Goal: Task Accomplishment & Management: Manage account settings

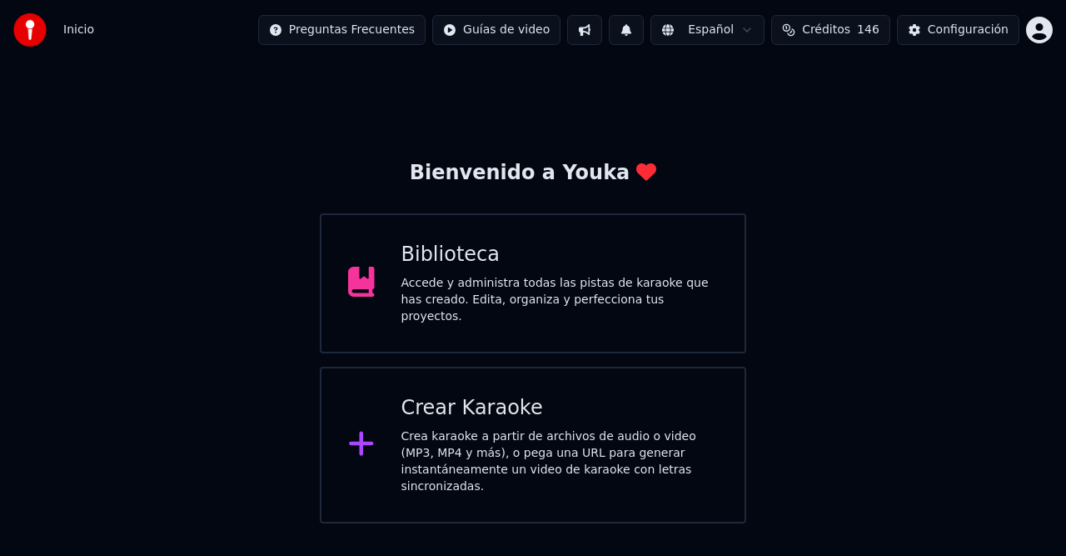
click at [643, 31] on button at bounding box center [626, 30] width 35 height 30
click at [644, 30] on button at bounding box center [626, 30] width 35 height 30
click at [933, 267] on div "Bienvenido a Youka Biblioteca Accede y administra todas las pistas de karaoke q…" at bounding box center [533, 291] width 1066 height 463
click at [850, 35] on span "Créditos" at bounding box center [826, 30] width 48 height 17
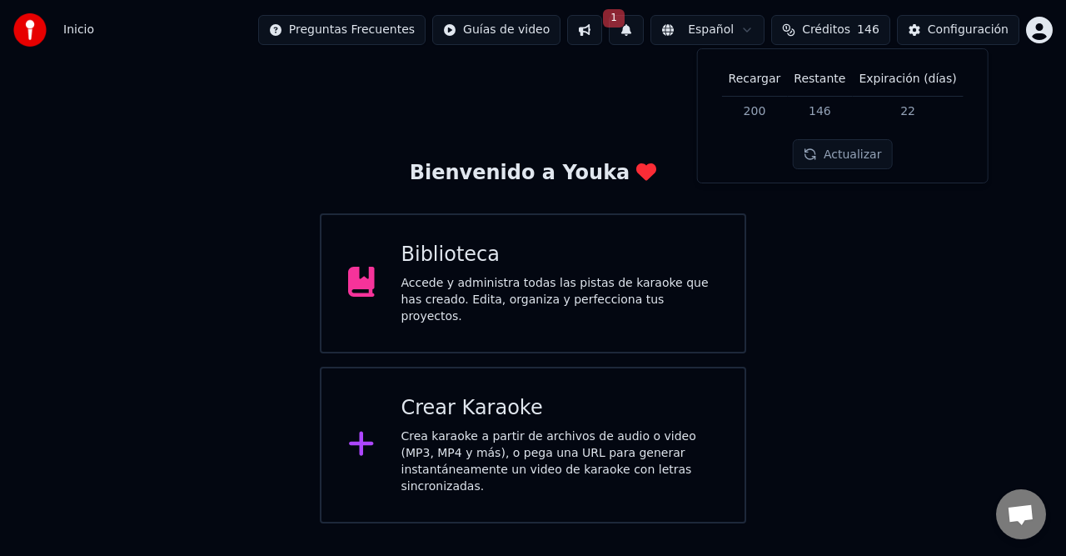
click at [644, 27] on button "1" at bounding box center [626, 30] width 35 height 30
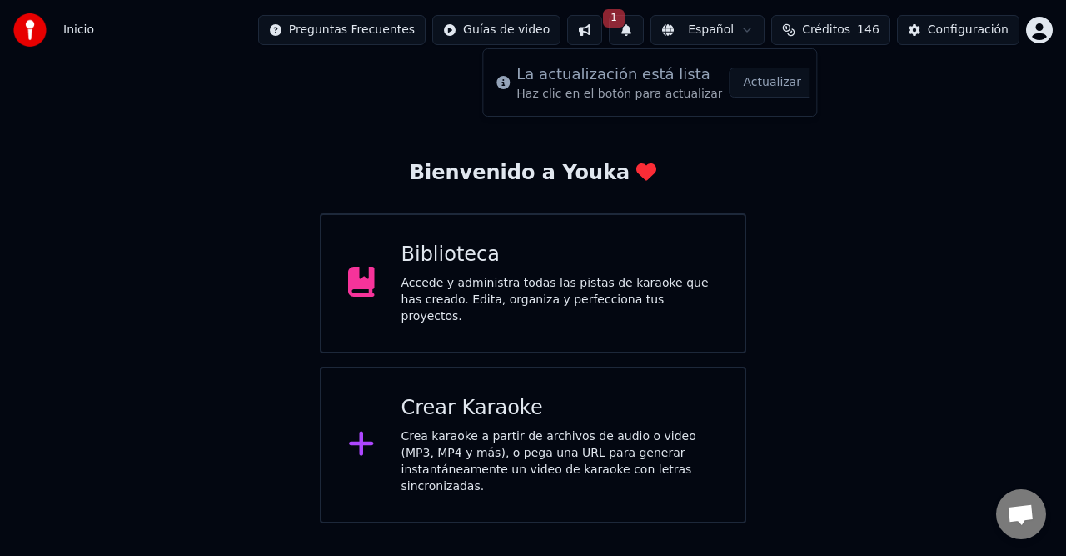
click at [602, 33] on button at bounding box center [584, 30] width 35 height 30
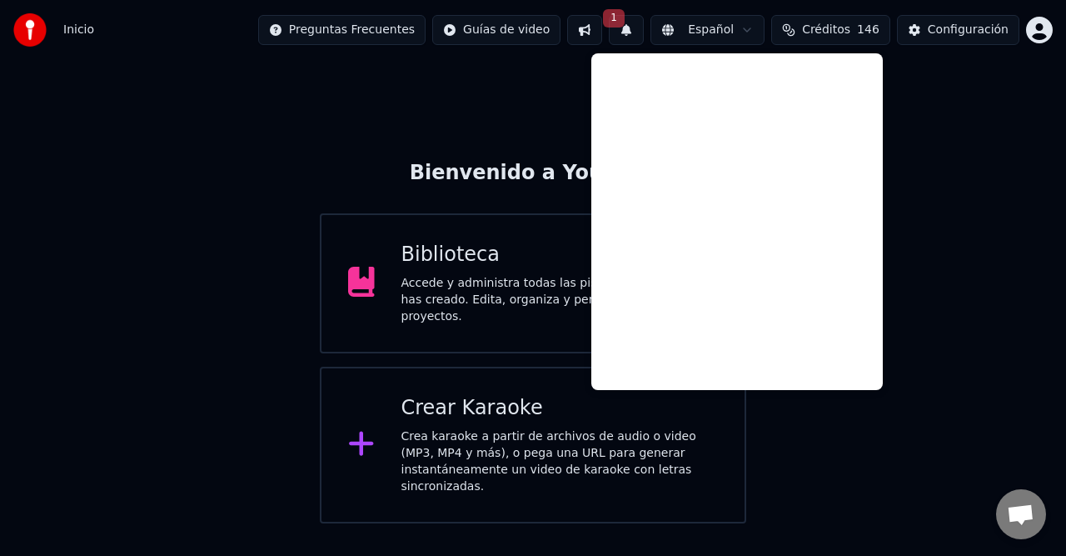
click at [644, 34] on button "1" at bounding box center [626, 30] width 35 height 30
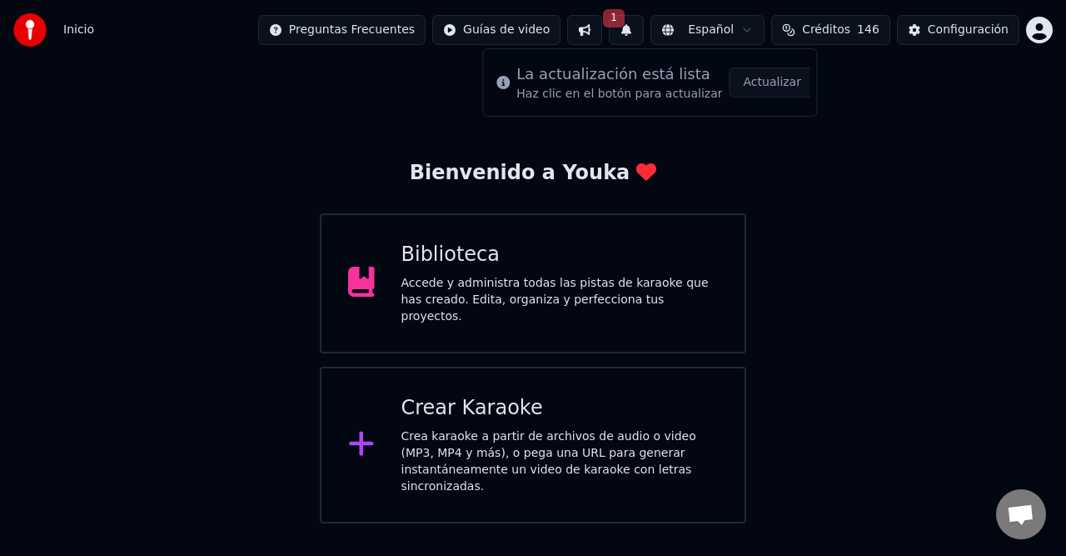
click at [755, 81] on button "Actualizar" at bounding box center [773, 82] width 86 height 30
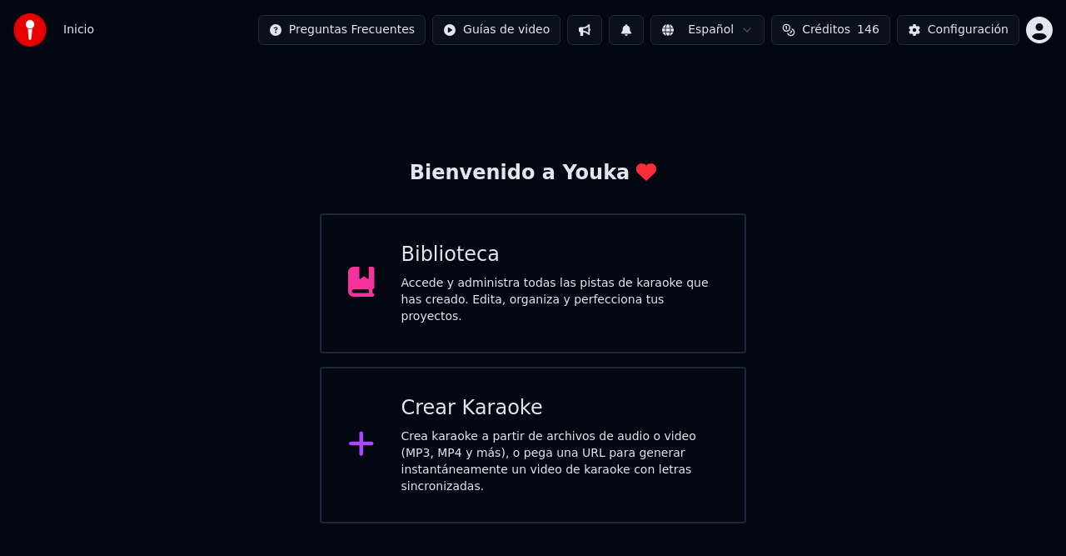
click at [639, 28] on button at bounding box center [626, 30] width 35 height 30
drag, startPoint x: 642, startPoint y: 32, endPoint x: 613, endPoint y: 20, distance: 31.4
click at [638, 30] on button at bounding box center [626, 30] width 35 height 30
click at [602, 20] on button at bounding box center [584, 30] width 35 height 30
click at [602, 27] on button at bounding box center [584, 30] width 35 height 30
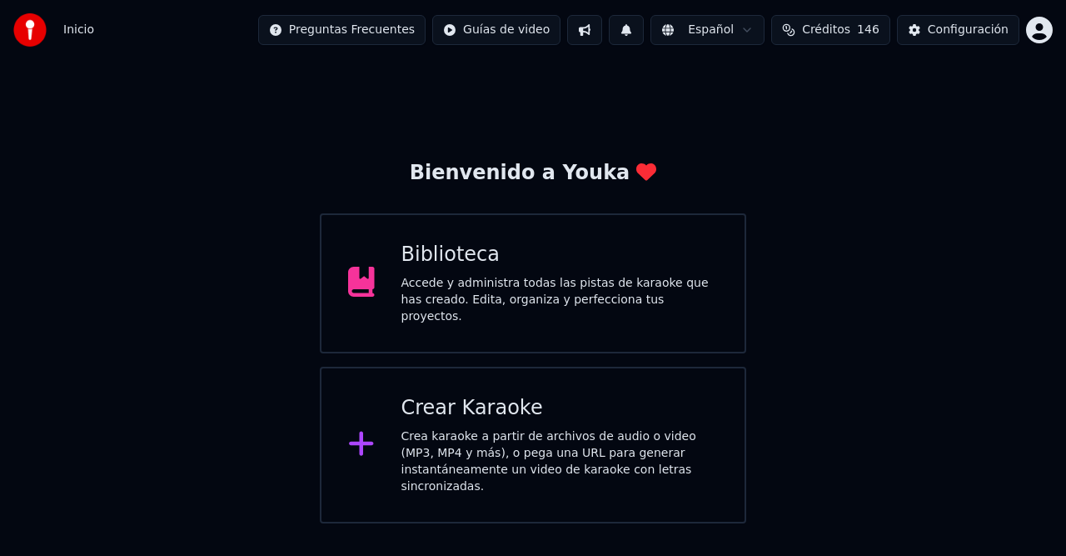
click at [602, 35] on button at bounding box center [584, 30] width 35 height 30
click at [602, 33] on button at bounding box center [584, 30] width 35 height 30
drag, startPoint x: 748, startPoint y: 128, endPoint x: 780, endPoint y: 98, distance: 43.6
click at [750, 129] on div "Bienvenido a Youka Biblioteca Accede y administra todas las pistas de karaoke q…" at bounding box center [533, 291] width 1066 height 463
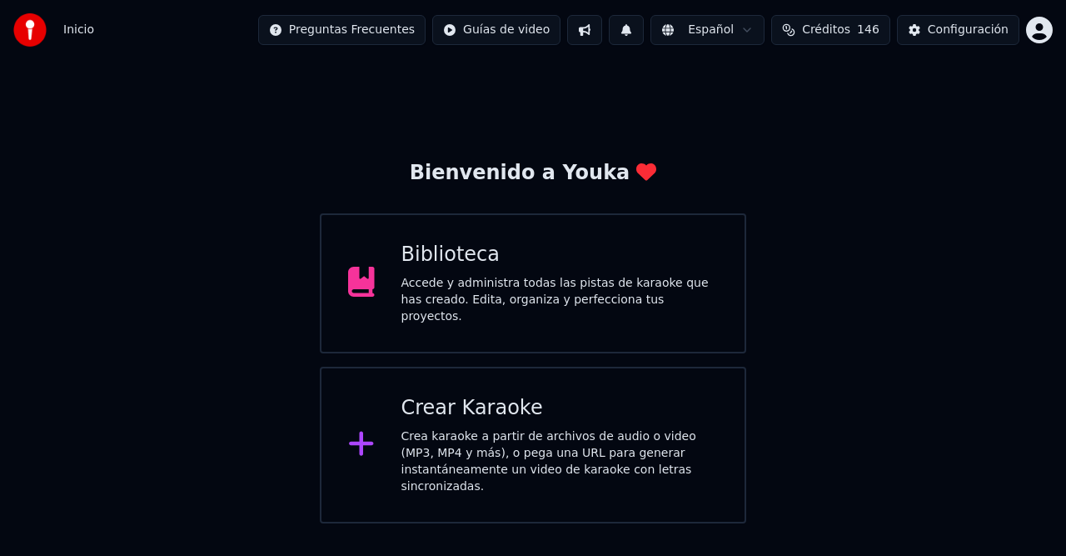
click at [840, 28] on span "Créditos" at bounding box center [826, 30] width 48 height 17
click at [591, 97] on div "Bienvenido a Youka Biblioteca Accede y administra todas las pistas de karaoke q…" at bounding box center [533, 291] width 1066 height 463
click at [602, 30] on button at bounding box center [584, 30] width 35 height 30
click at [620, 52] on div "Inicio Preguntas Frecuentes Guías de video Español Créditos 146 Configuración" at bounding box center [533, 30] width 1066 height 60
click at [602, 32] on button at bounding box center [584, 30] width 35 height 30
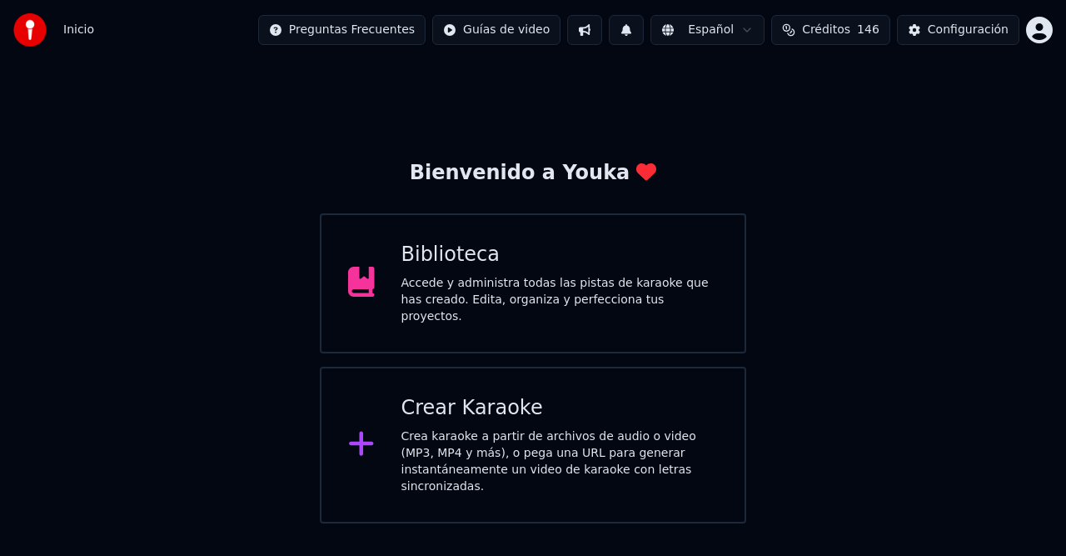
click at [644, 28] on button at bounding box center [626, 30] width 35 height 30
click at [644, 29] on button at bounding box center [626, 30] width 35 height 30
click at [558, 245] on div "Biblioteca Accede y administra todas las pistas de karaoke que has creado. Edit…" at bounding box center [533, 283] width 426 height 140
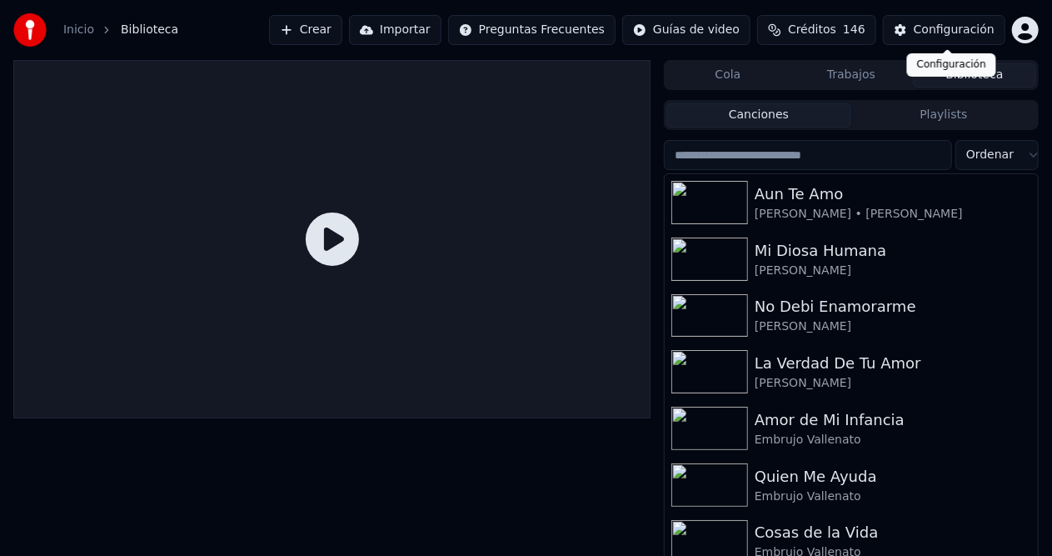
click at [939, 34] on div "Configuración" at bounding box center [954, 30] width 81 height 17
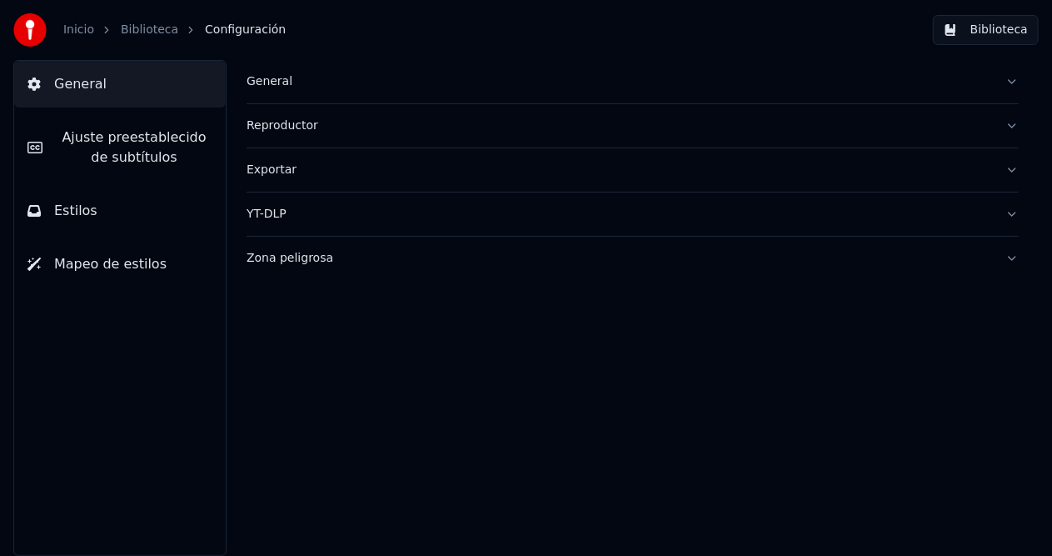
click at [75, 27] on link "Inicio" at bounding box center [78, 30] width 31 height 17
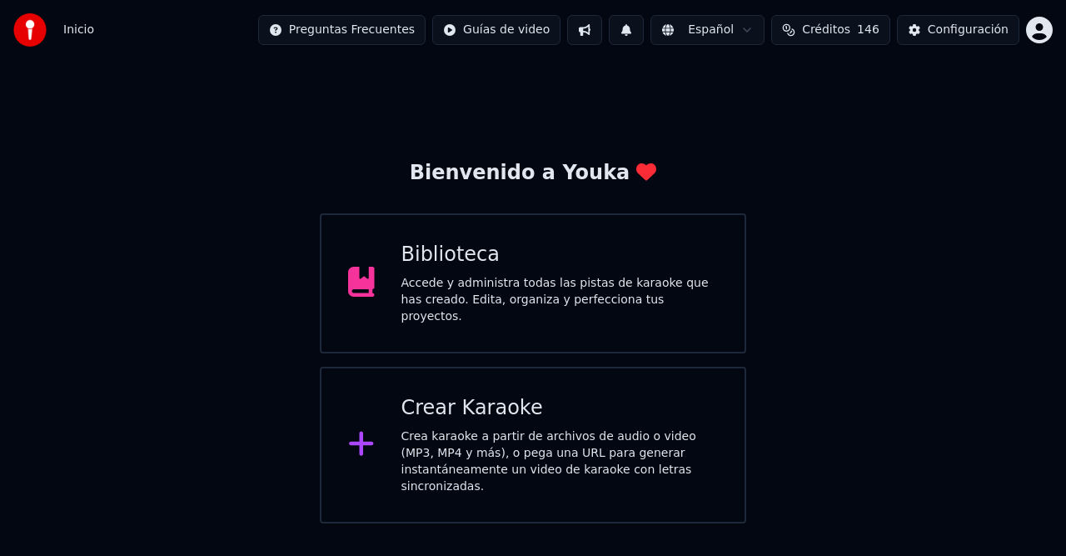
click at [644, 32] on button at bounding box center [626, 30] width 35 height 30
click at [596, 23] on button at bounding box center [584, 30] width 35 height 30
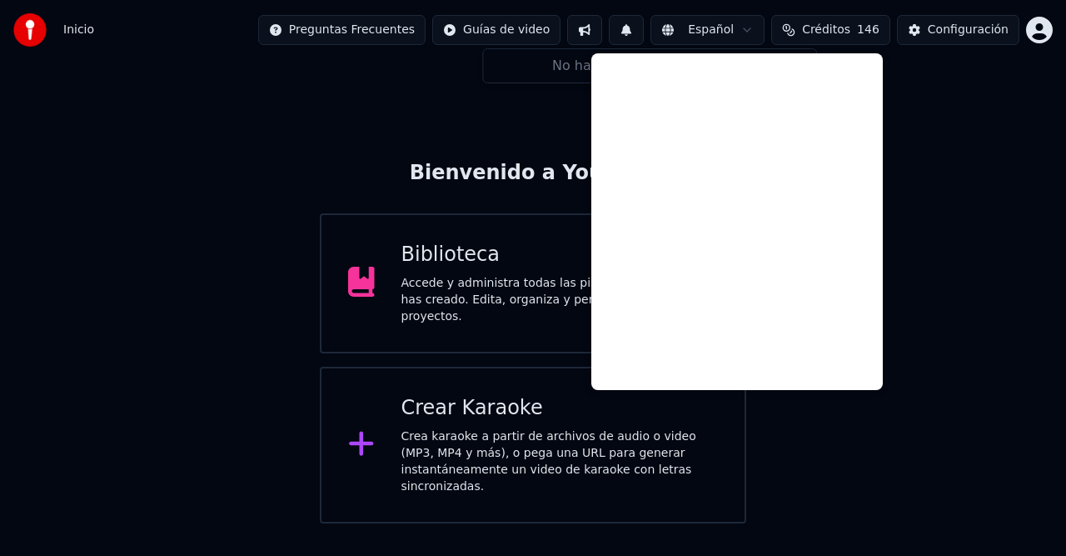
click at [602, 32] on button at bounding box center [584, 30] width 35 height 30
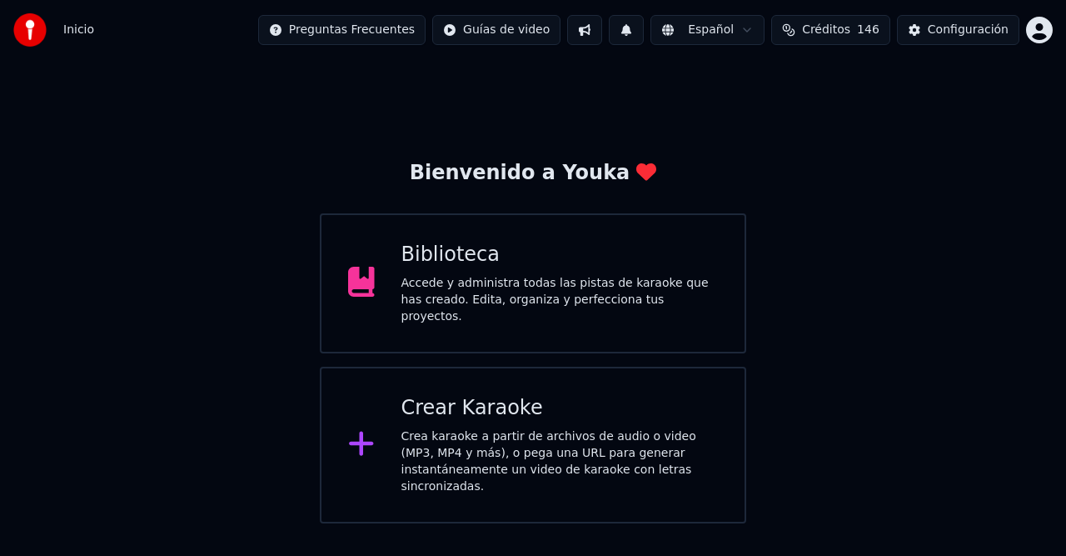
click at [602, 32] on button at bounding box center [584, 30] width 35 height 30
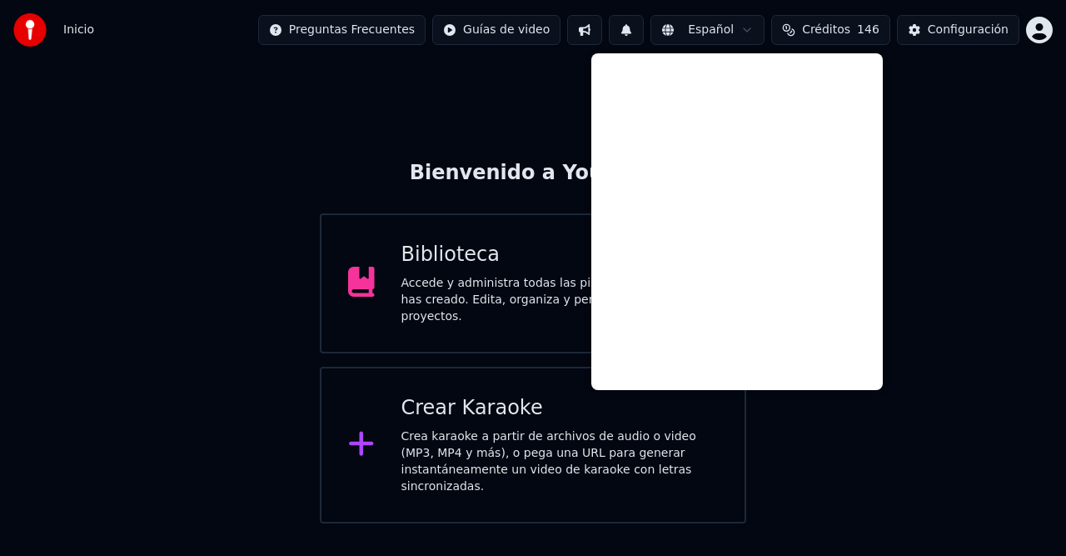
click at [464, 117] on div "Bienvenido a Youka Biblioteca Accede y administra todas las pistas de karaoke q…" at bounding box center [533, 291] width 1066 height 463
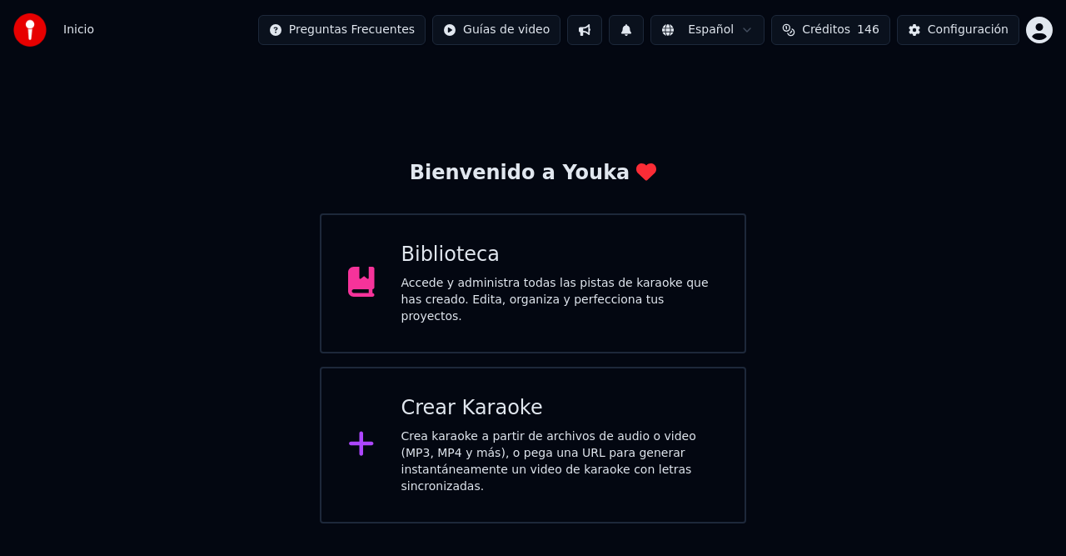
click at [54, 23] on div at bounding box center [34, 29] width 43 height 33
click at [46, 27] on img at bounding box center [29, 29] width 33 height 33
